Goal: Check status: Check status

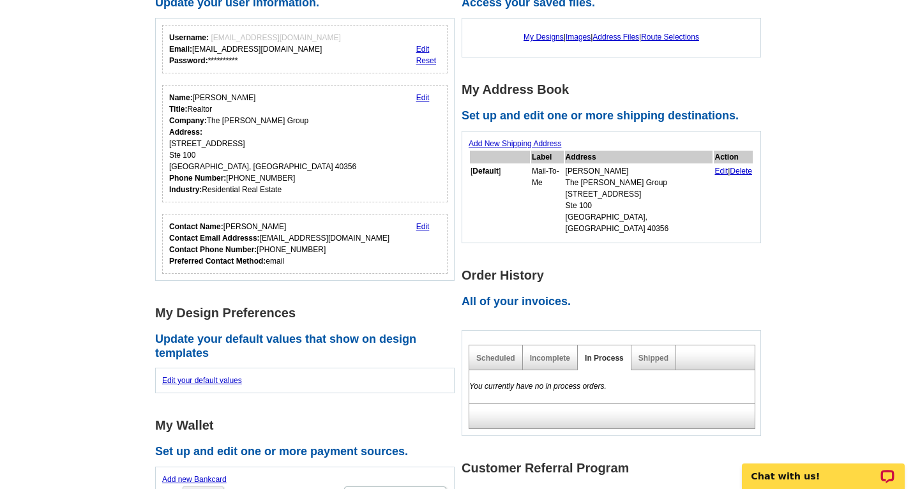
scroll to position [292, 0]
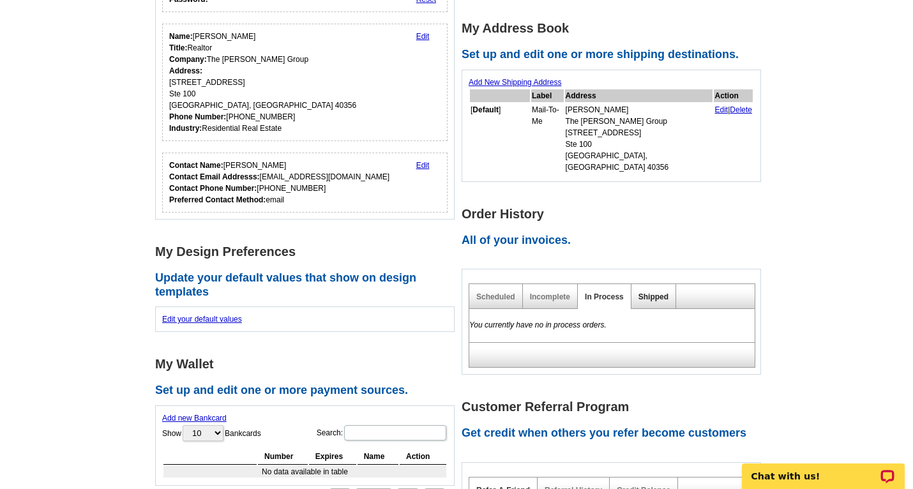
click at [653, 292] on link "Shipped" at bounding box center [653, 296] width 30 height 9
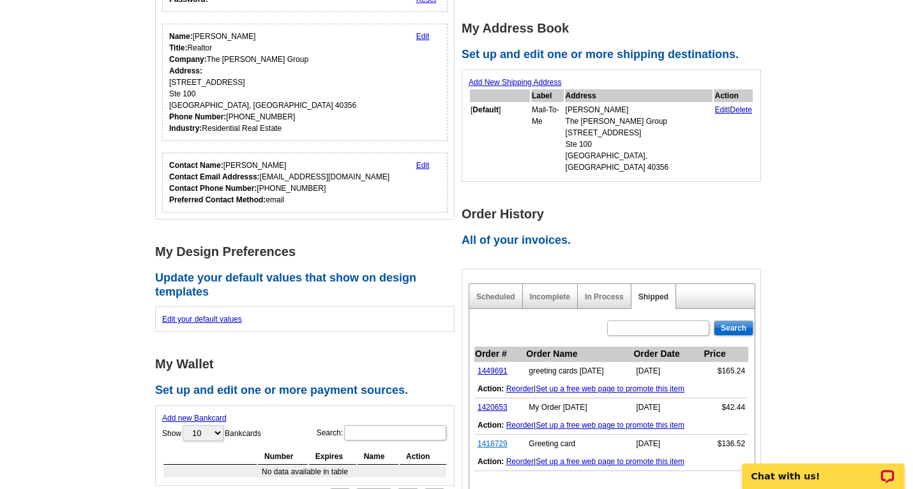
click at [498, 439] on link "1418729" at bounding box center [492, 443] width 30 height 9
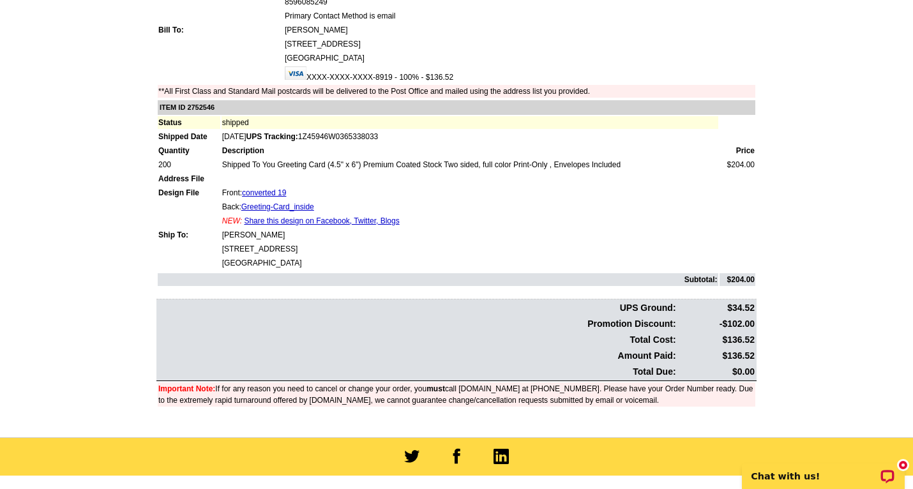
scroll to position [165, 0]
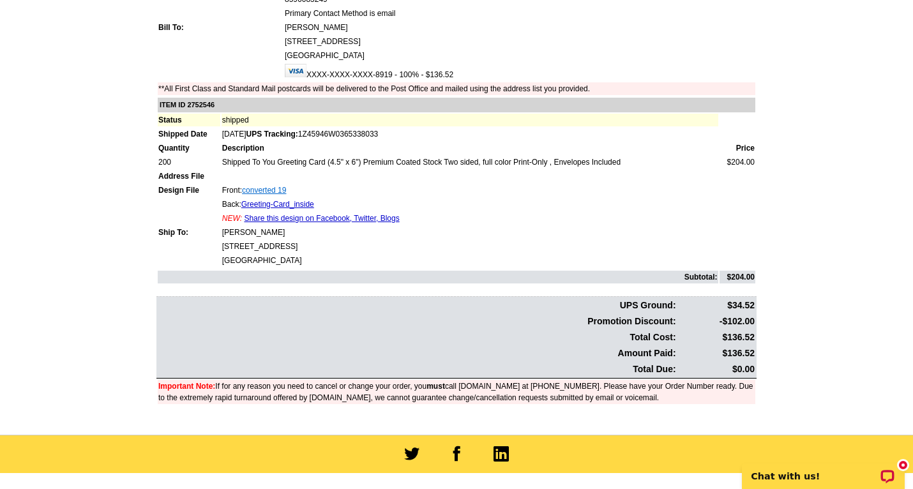
click at [254, 188] on link "converted 19" at bounding box center [264, 190] width 44 height 9
click at [270, 201] on link "Greeting-Card_inside" at bounding box center [277, 204] width 73 height 9
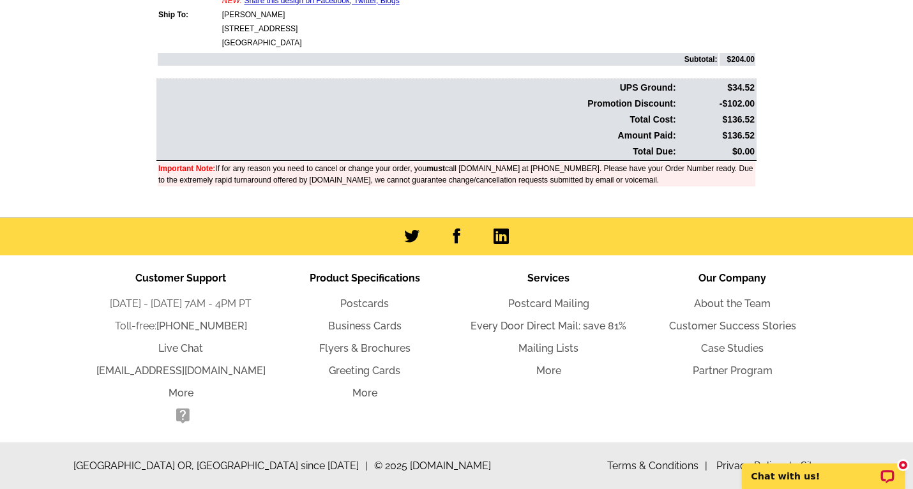
scroll to position [0, 0]
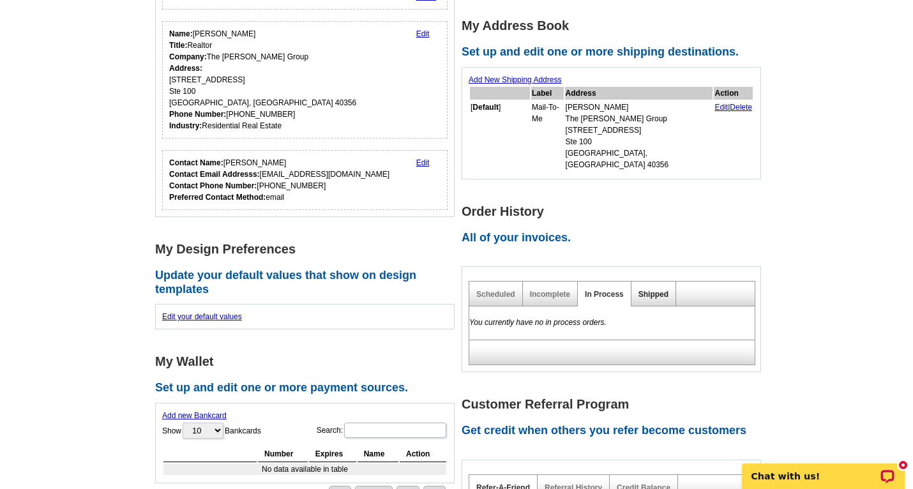
click at [657, 290] on link "Shipped" at bounding box center [653, 294] width 30 height 9
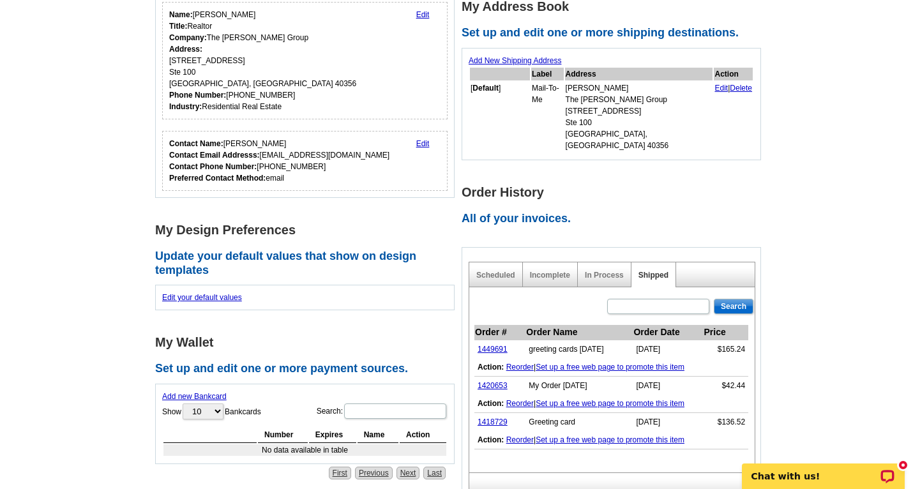
scroll to position [335, 0]
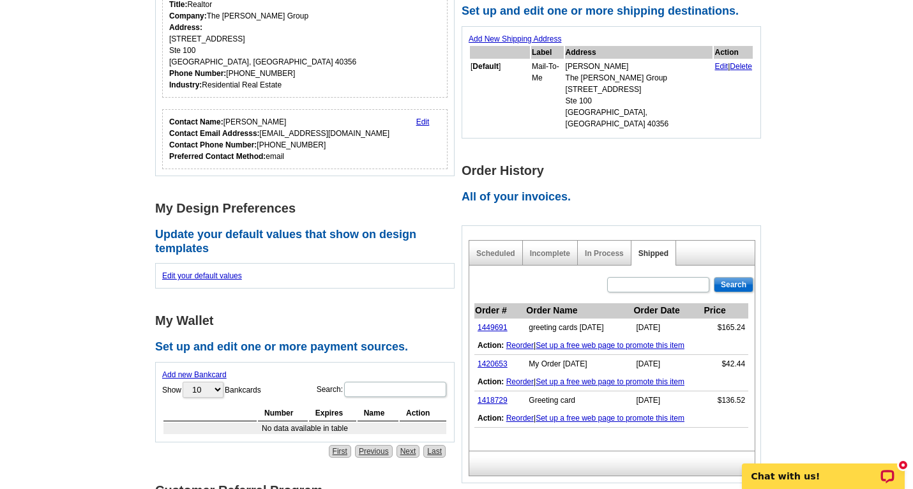
click at [527, 414] on link "Reorder" at bounding box center [519, 418] width 27 height 9
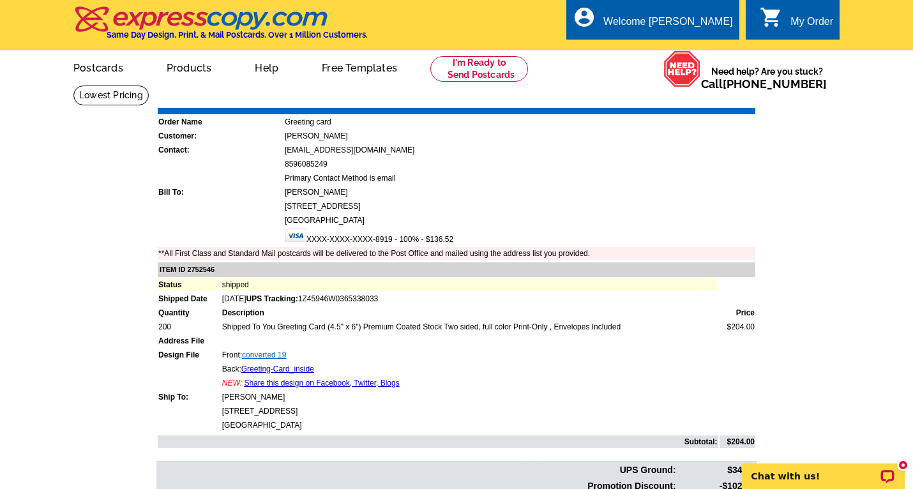
click at [253, 354] on link "converted 19" at bounding box center [264, 354] width 44 height 9
click at [693, 49] on link "My Account" at bounding box center [700, 48] width 55 height 11
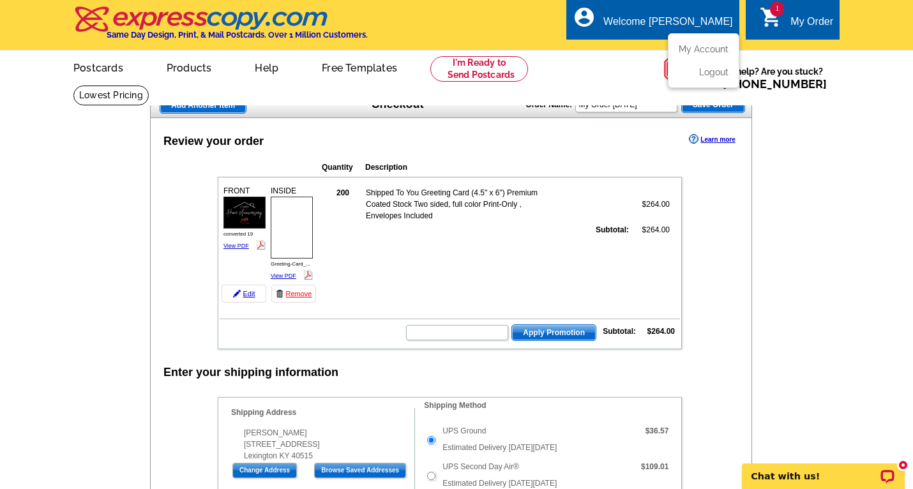
click at [659, 25] on div "Welcome [PERSON_NAME]" at bounding box center [667, 25] width 129 height 18
click at [696, 49] on link "My Account" at bounding box center [700, 48] width 55 height 11
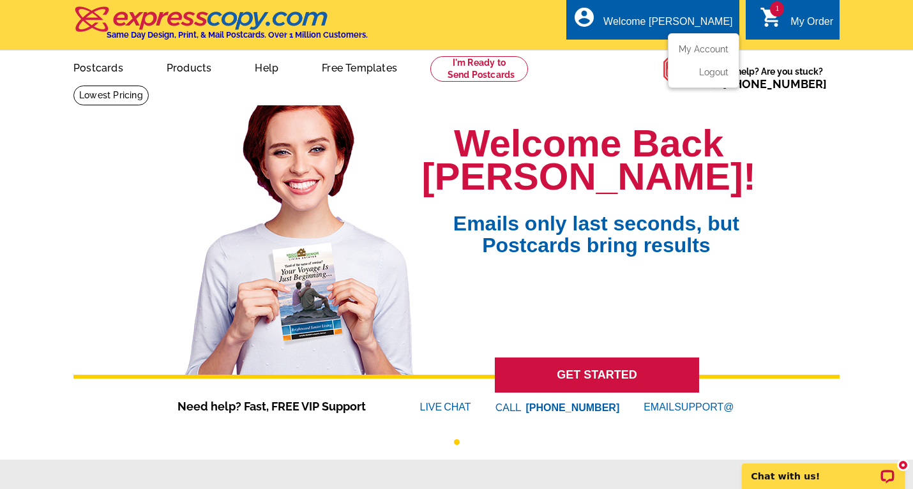
click at [669, 21] on div "Welcome [PERSON_NAME]" at bounding box center [667, 25] width 129 height 18
click at [711, 50] on link "My Account" at bounding box center [700, 48] width 55 height 11
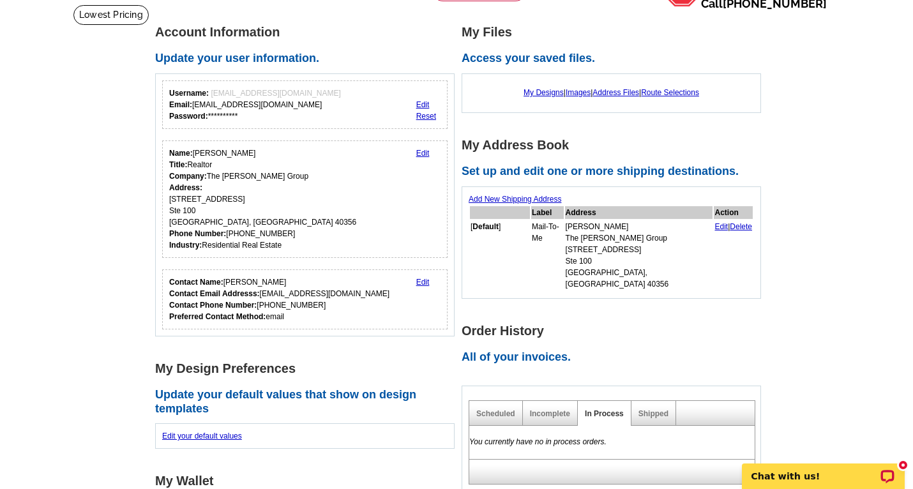
scroll to position [275, 0]
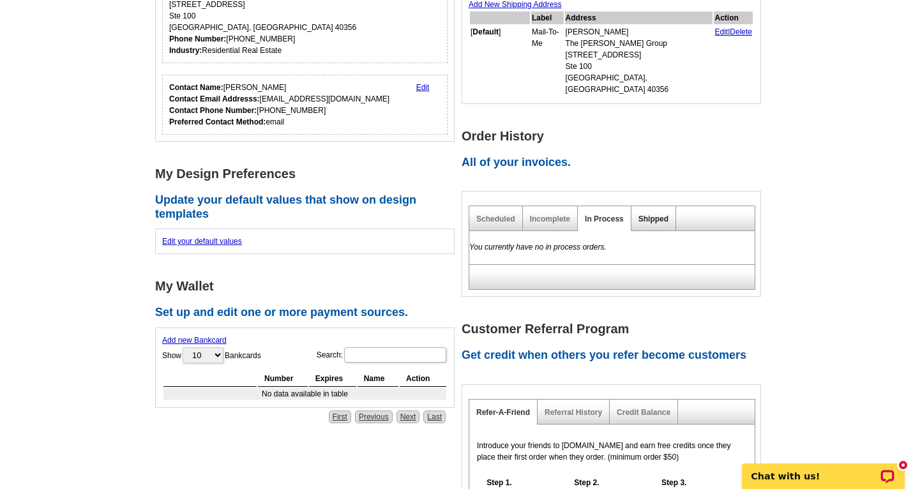
click at [643, 214] on link "Shipped" at bounding box center [653, 218] width 30 height 9
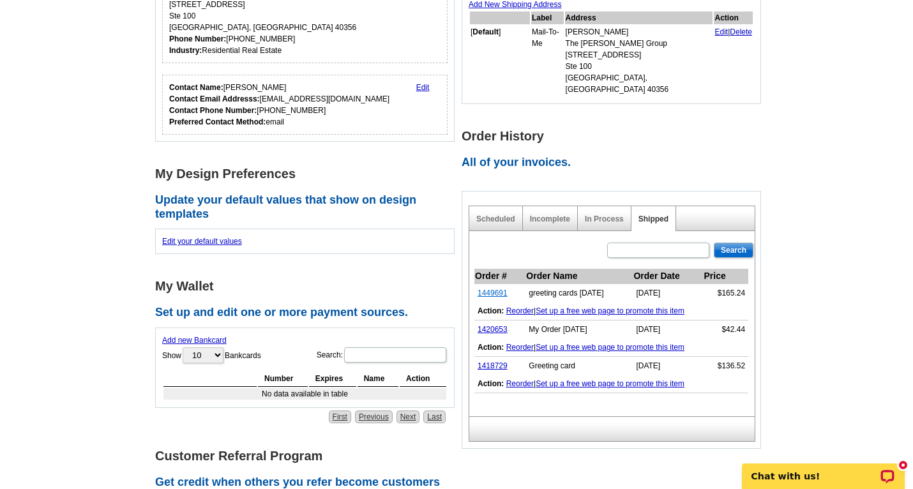
click at [501, 289] on link "1449691" at bounding box center [492, 293] width 30 height 9
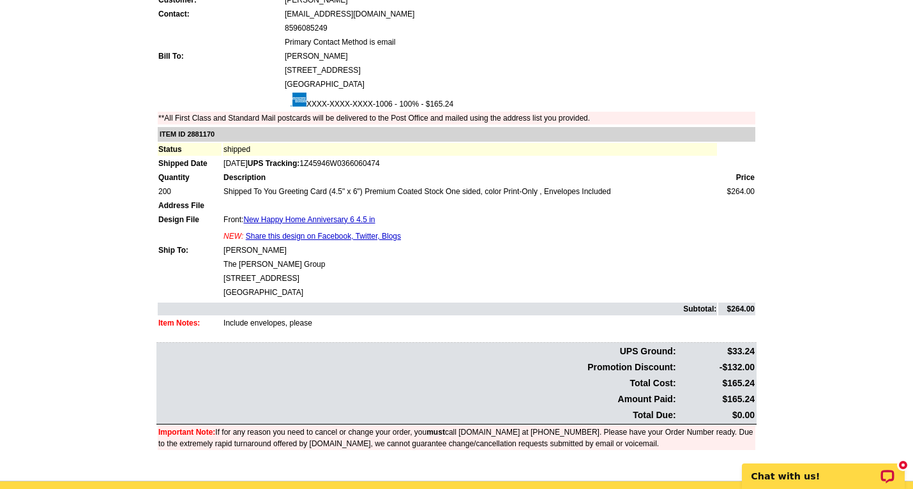
scroll to position [1, 0]
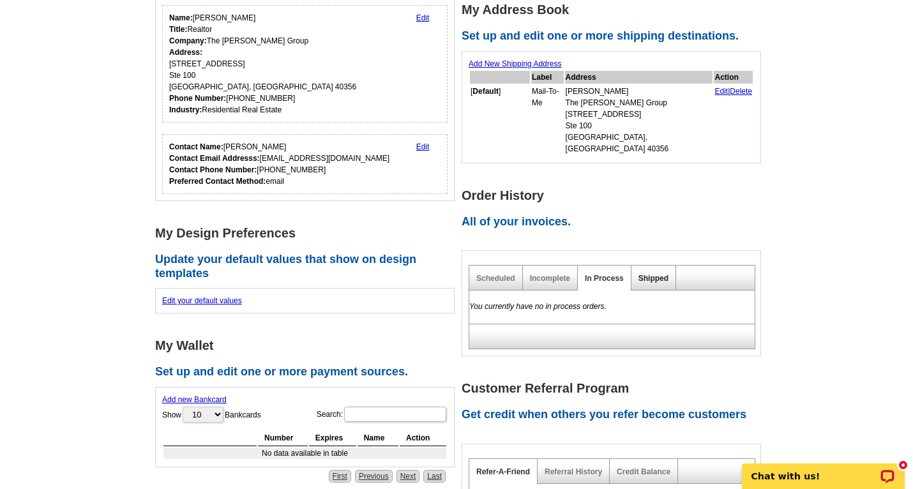
click at [655, 274] on link "Shipped" at bounding box center [653, 278] width 30 height 9
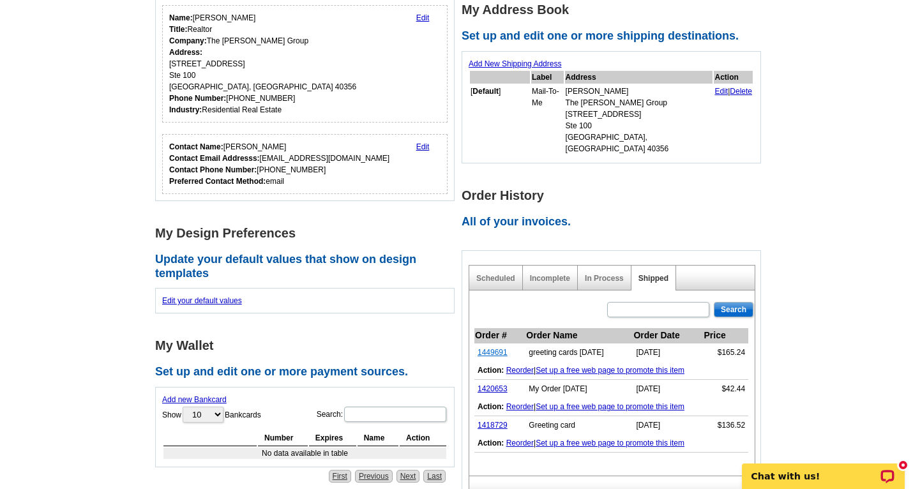
drag, startPoint x: 509, startPoint y: 340, endPoint x: 479, endPoint y: 340, distance: 30.0
click at [479, 343] on td "1449691" at bounding box center [499, 352] width 51 height 19
copy link "1449691"
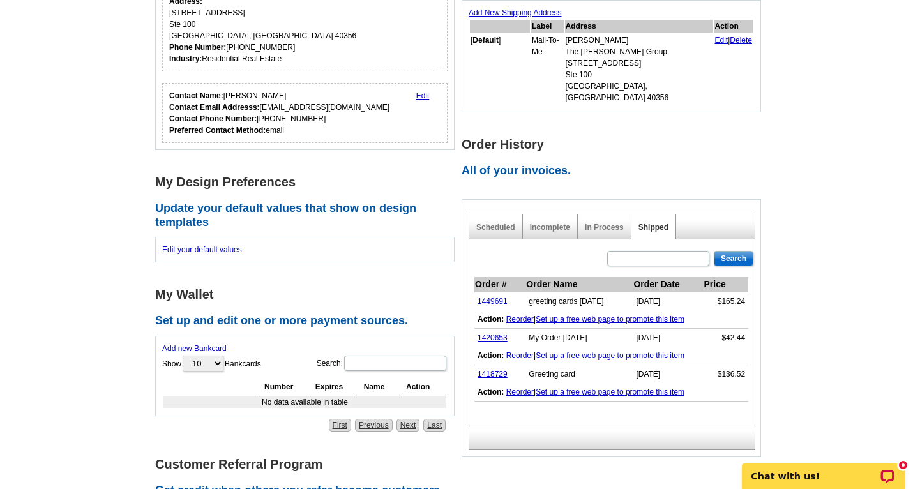
scroll to position [287, 0]
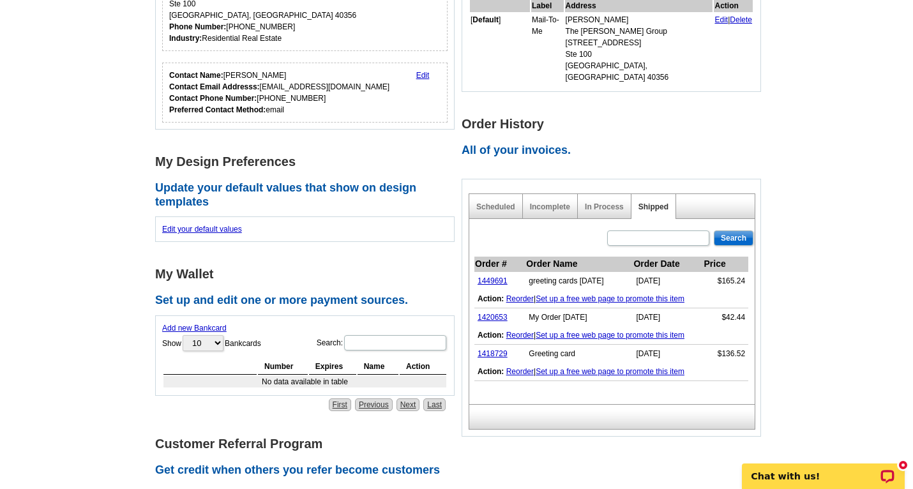
click at [512, 345] on td "1418729" at bounding box center [499, 354] width 51 height 19
drag, startPoint x: 510, startPoint y: 342, endPoint x: 476, endPoint y: 344, distance: 34.6
click at [476, 345] on td "1418729" at bounding box center [499, 354] width 51 height 19
copy link "1418729"
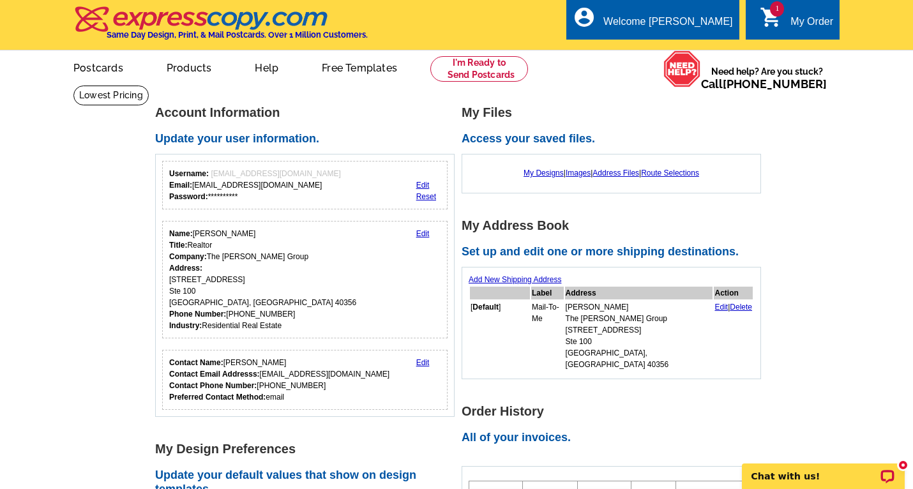
click at [159, 19] on img at bounding box center [201, 19] width 256 height 27
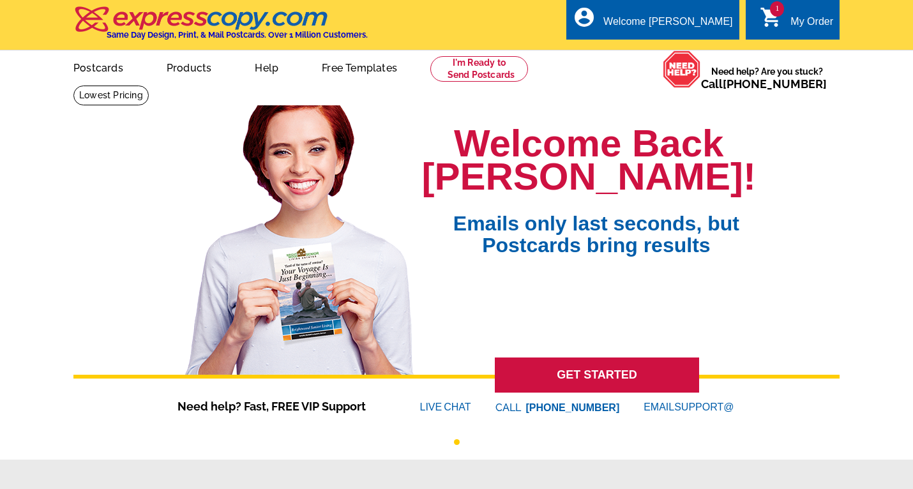
click at [802, 25] on div "My Order" at bounding box center [811, 25] width 43 height 18
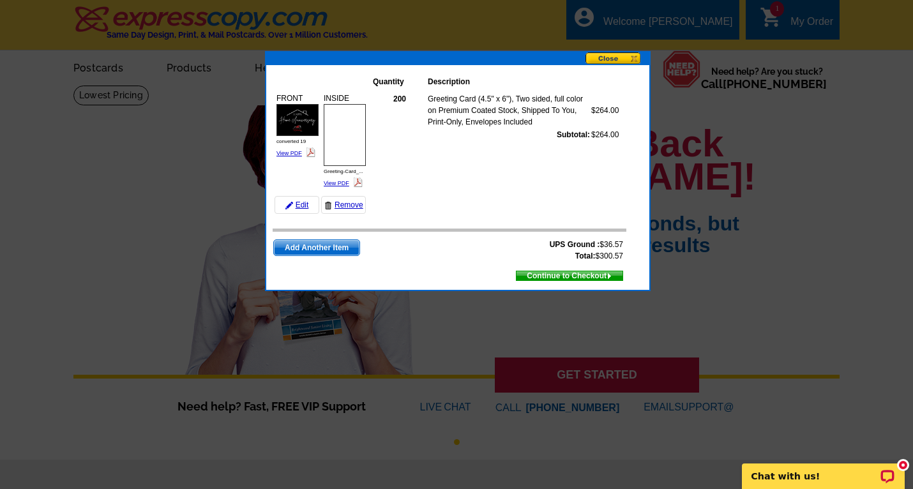
click at [629, 58] on button at bounding box center [617, 58] width 64 height 13
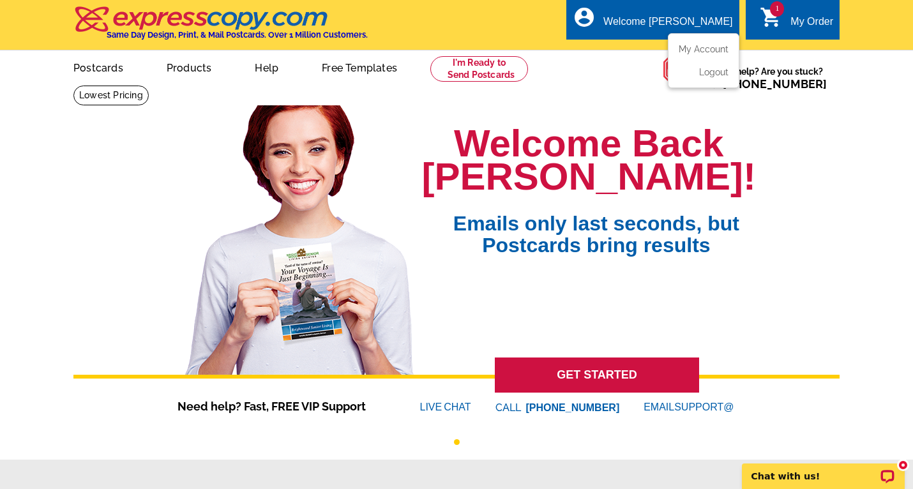
click at [688, 16] on div "Welcome [PERSON_NAME]" at bounding box center [667, 25] width 129 height 18
click at [695, 45] on link "My Account" at bounding box center [700, 48] width 55 height 11
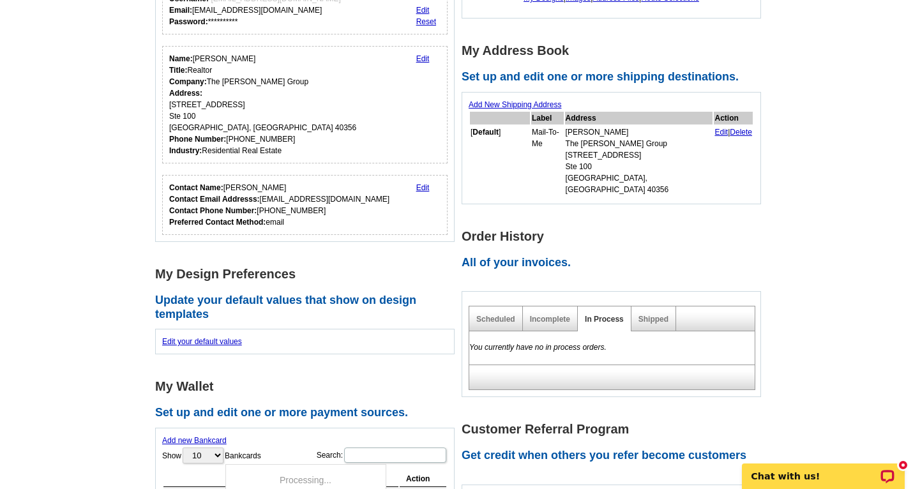
scroll to position [188, 0]
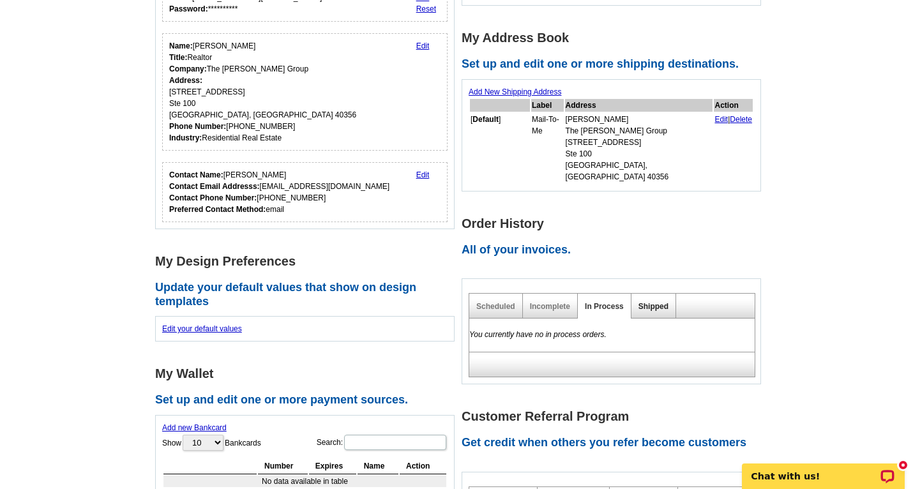
click at [642, 302] on link "Shipped" at bounding box center [653, 306] width 30 height 9
